Goal: Information Seeking & Learning: Learn about a topic

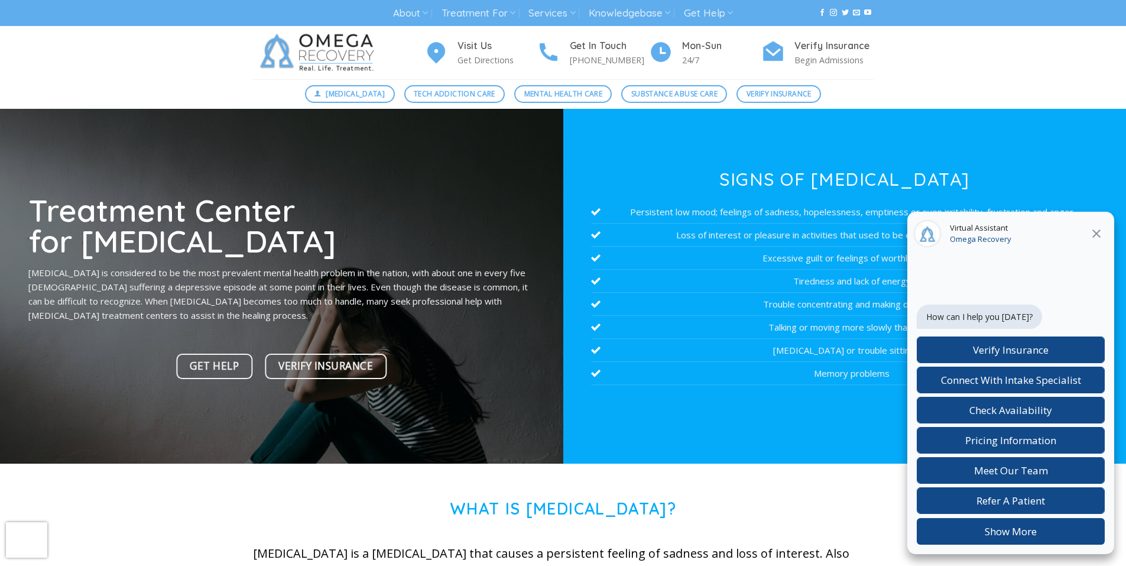
click at [469, 301] on p "[MEDICAL_DATA] is considered to be the most prevalent mental health problem in …" at bounding box center [281, 293] width 506 height 57
click at [468, 302] on p "[MEDICAL_DATA] is considered to be the most prevalent mental health problem in …" at bounding box center [281, 293] width 506 height 57
click at [482, 307] on p "[MEDICAL_DATA] is considered to be the most prevalent mental health problem in …" at bounding box center [281, 293] width 506 height 57
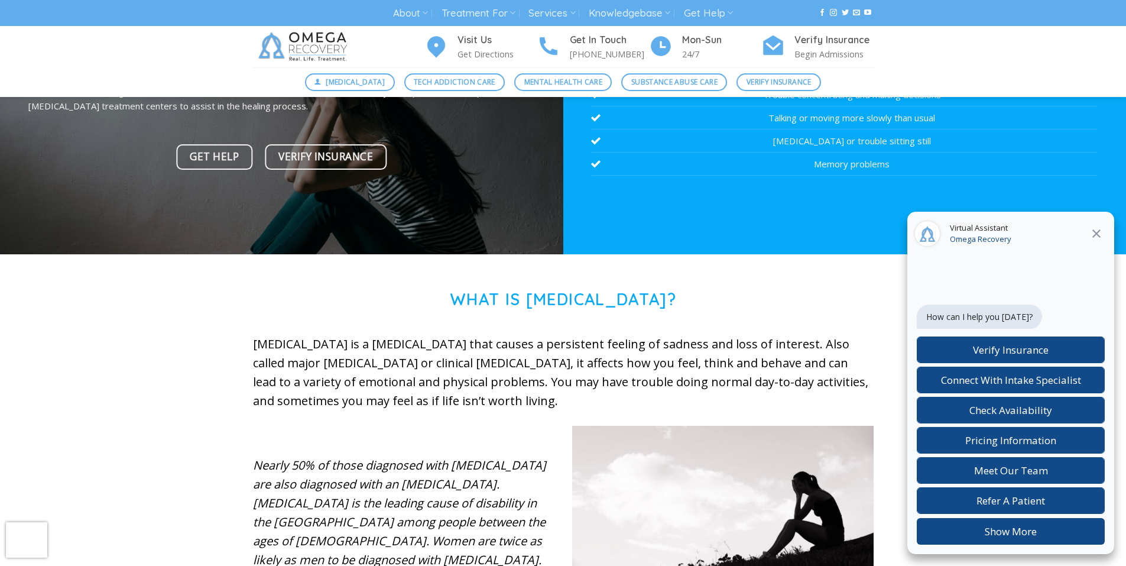
click at [472, 306] on h1 "What is [MEDICAL_DATA]?" at bounding box center [563, 300] width 620 height 20
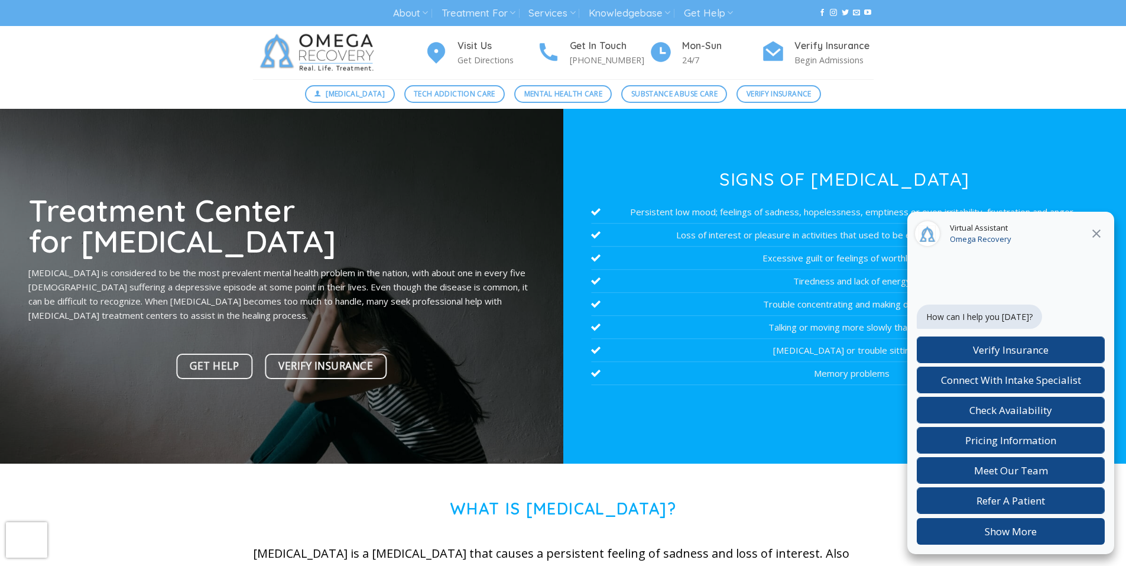
click at [474, 306] on p "[MEDICAL_DATA] is considered to be the most prevalent mental health problem in …" at bounding box center [281, 293] width 506 height 57
click at [498, 300] on p "[MEDICAL_DATA] is considered to be the most prevalent mental health problem in …" at bounding box center [281, 293] width 506 height 57
click at [466, 248] on h1 "Treatment Center for [MEDICAL_DATA]" at bounding box center [281, 225] width 506 height 62
click at [405, 243] on h1 "Treatment Center for [MEDICAL_DATA]" at bounding box center [281, 225] width 506 height 62
click at [469, 242] on h1 "Treatment Center for [MEDICAL_DATA]" at bounding box center [281, 225] width 506 height 62
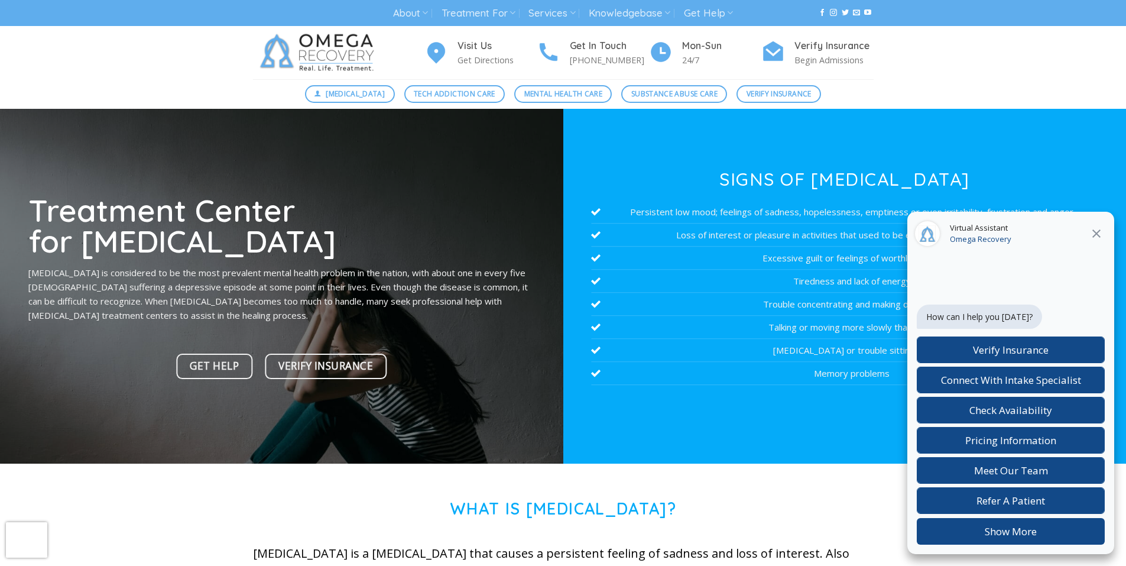
click at [468, 246] on h1 "Treatment Center for [MEDICAL_DATA]" at bounding box center [281, 225] width 506 height 62
click at [469, 245] on h1 "Treatment Center for [MEDICAL_DATA]" at bounding box center [281, 225] width 506 height 62
click at [404, 241] on h1 "Treatment Center for [MEDICAL_DATA]" at bounding box center [281, 225] width 506 height 62
click at [405, 243] on h1 "Treatment Center for [MEDICAL_DATA]" at bounding box center [281, 225] width 506 height 62
